Goal: Check status: Check status

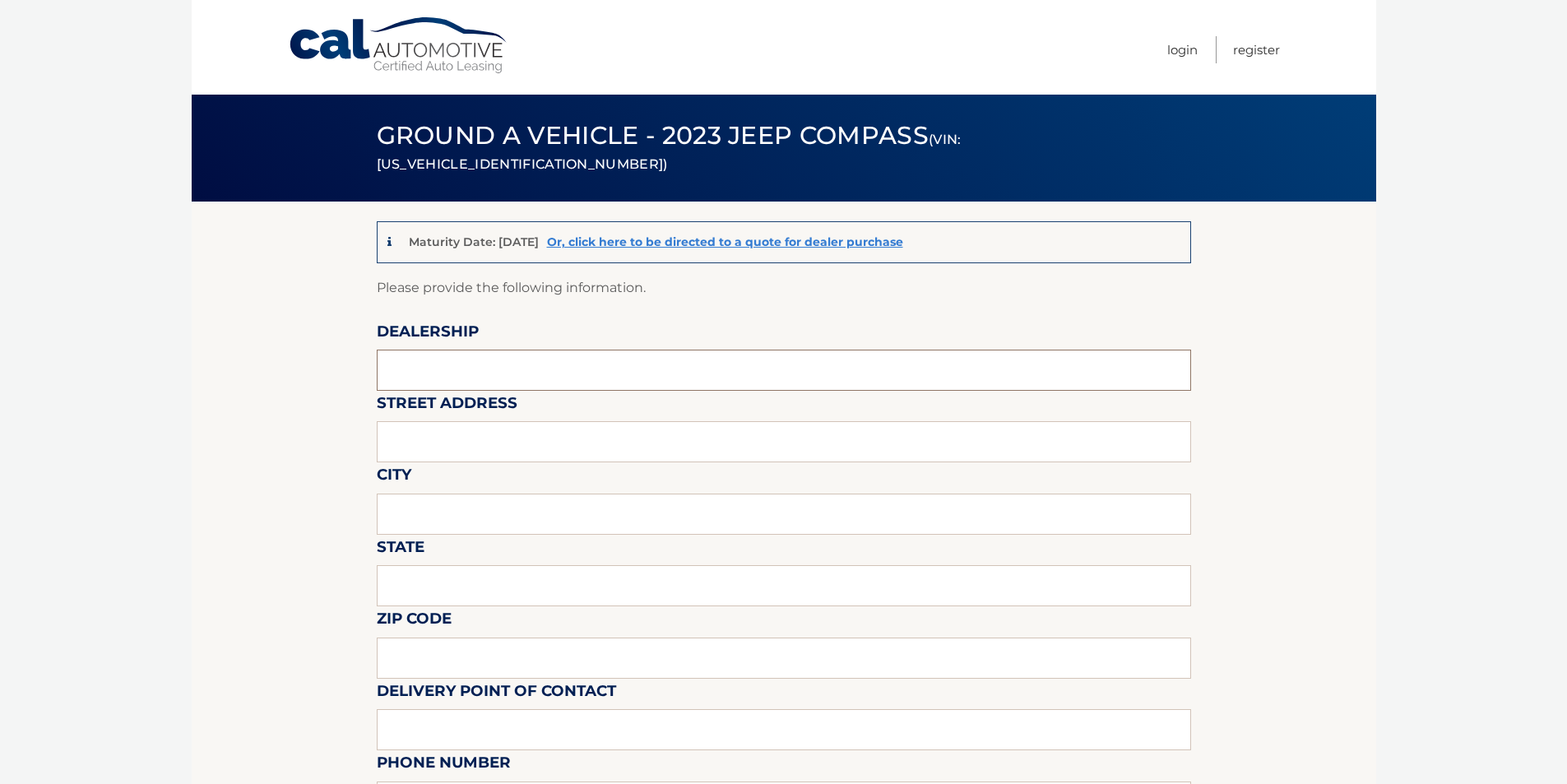
click at [498, 356] on input "text" at bounding box center [784, 369] width 814 height 41
click at [425, 44] on link "Cal Automotive" at bounding box center [399, 45] width 222 height 58
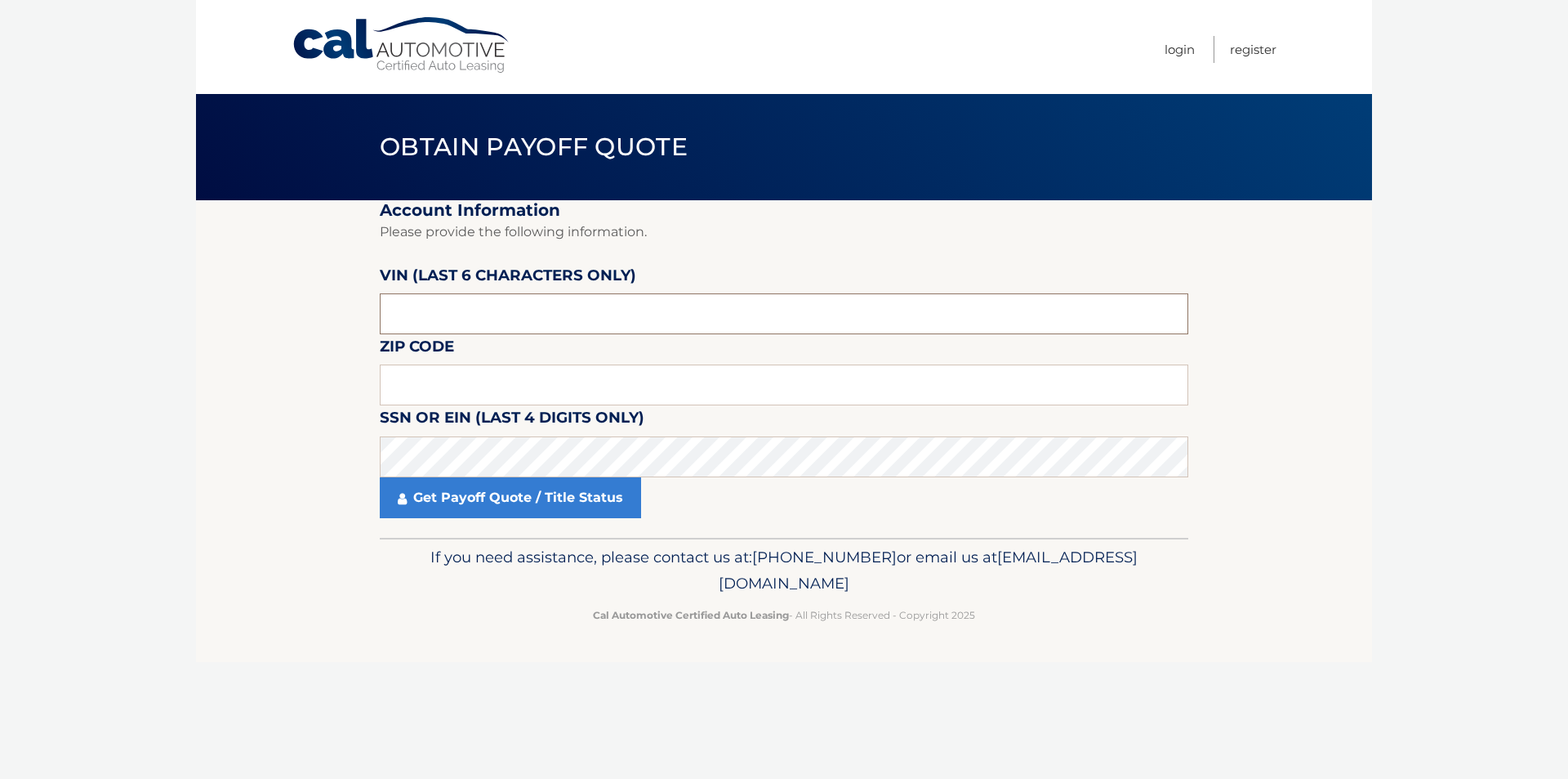
click at [542, 311] on input "text" at bounding box center [783, 313] width 808 height 41
click at [718, 309] on input "text" at bounding box center [783, 313] width 808 height 41
paste input "196396"
type input "196396"
click at [577, 388] on input "text" at bounding box center [783, 384] width 808 height 41
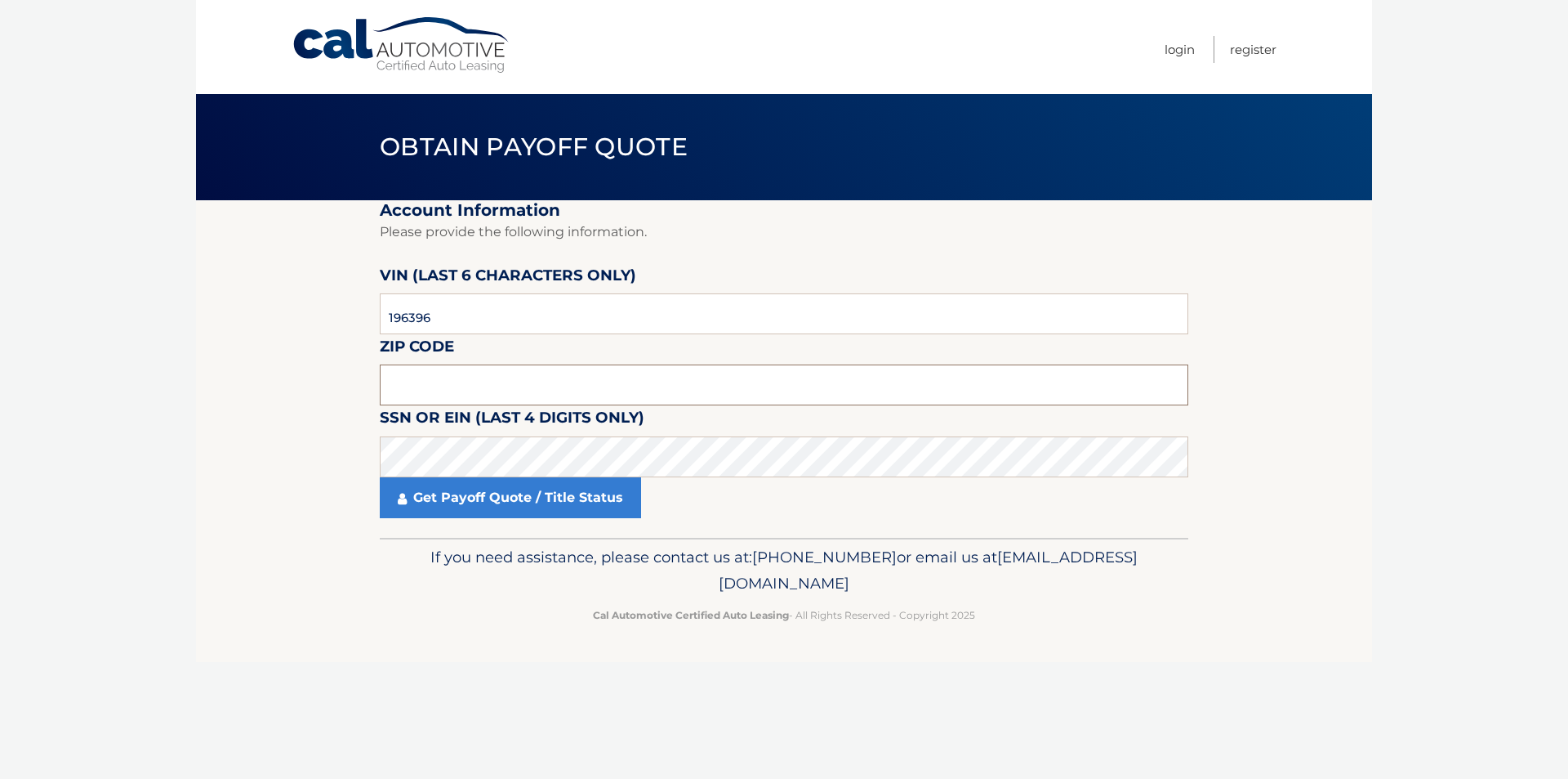
paste input "15212"
type input "15212"
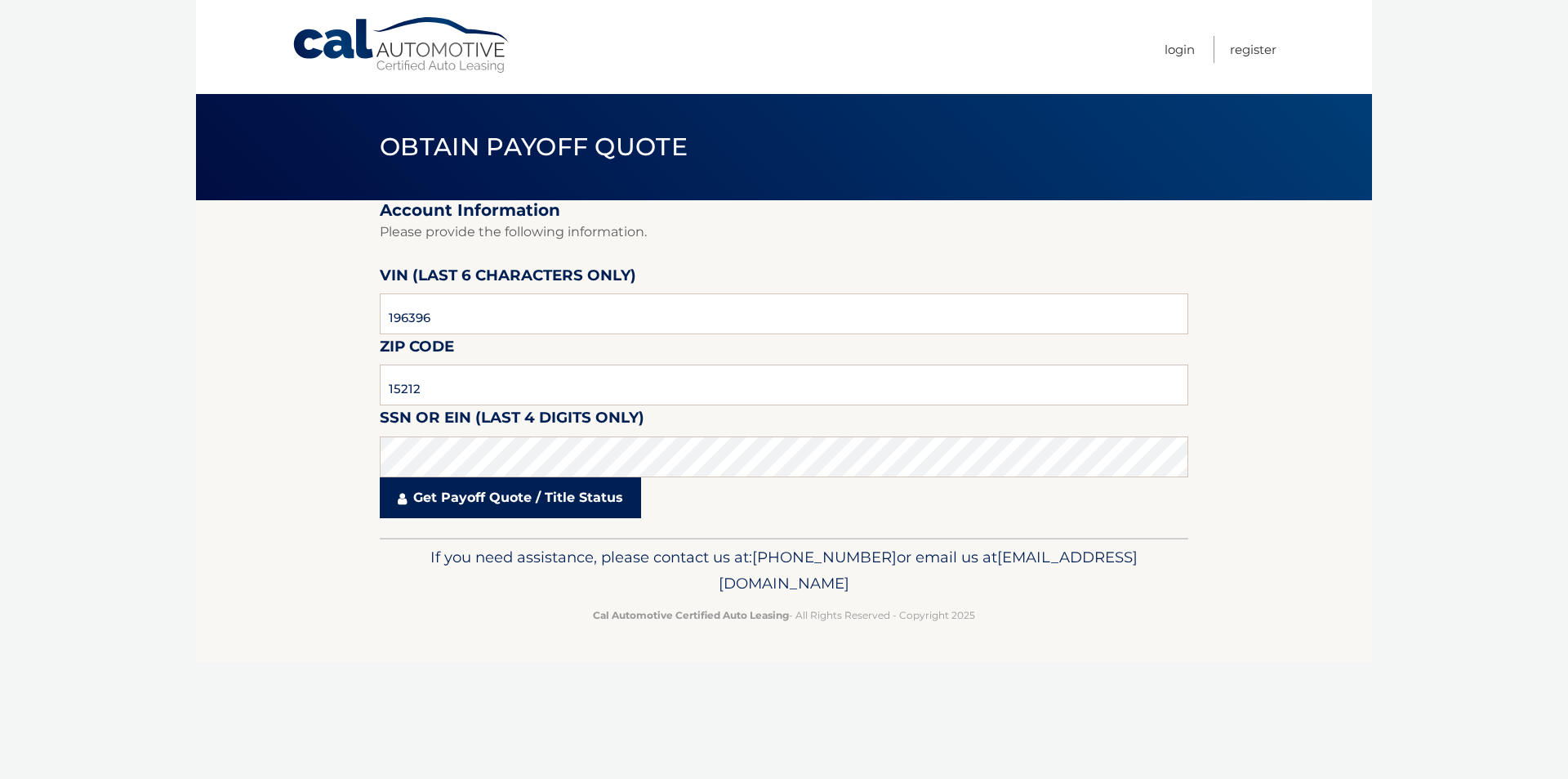
click at [604, 498] on link "Get Payoff Quote / Title Status" at bounding box center [510, 497] width 261 height 41
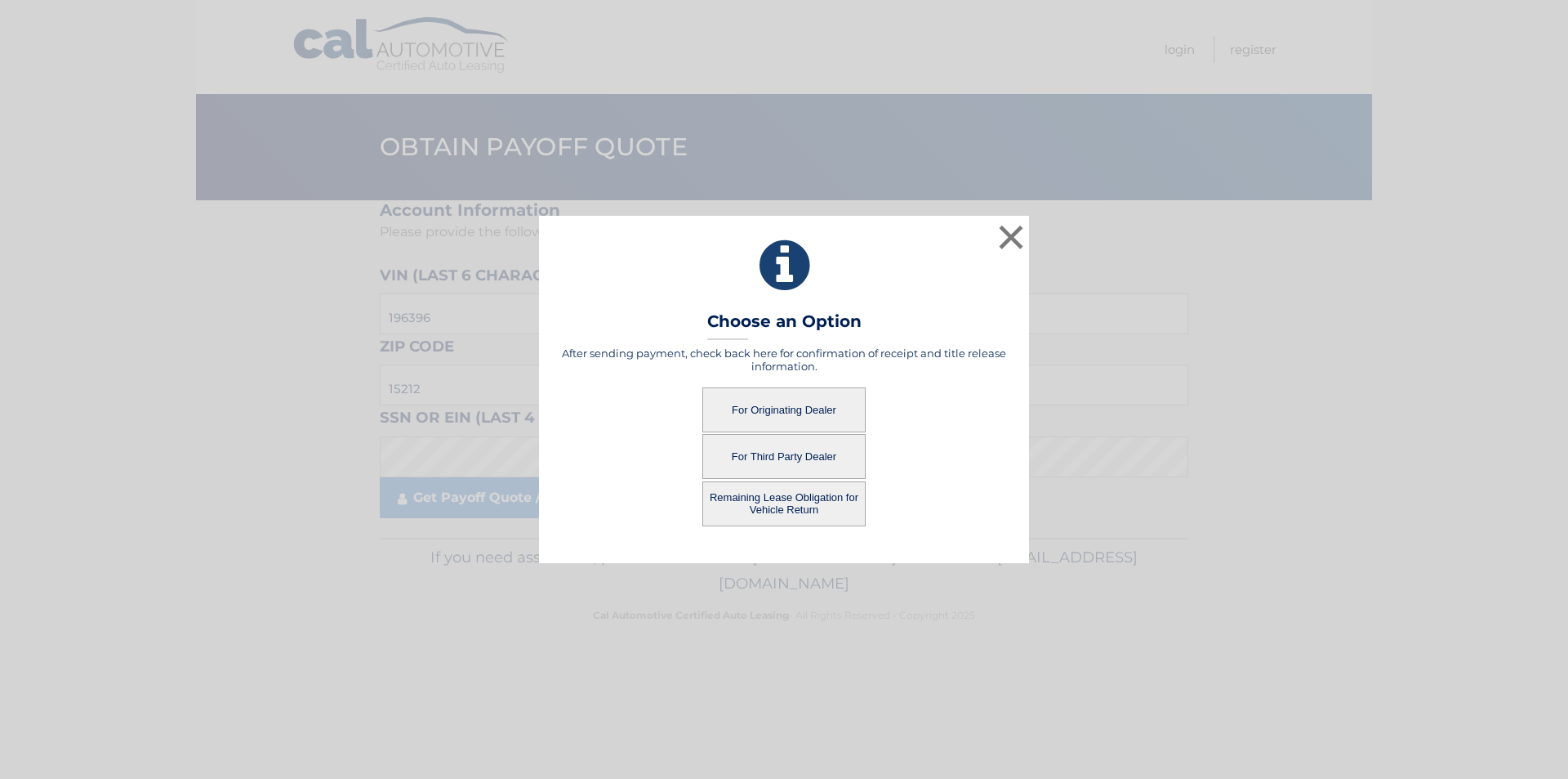
click at [739, 417] on button "For Originating Dealer" at bounding box center [783, 410] width 163 height 45
click at [745, 408] on button "For Originating Dealer" at bounding box center [783, 410] width 163 height 45
